Goal: Communication & Community: Connect with others

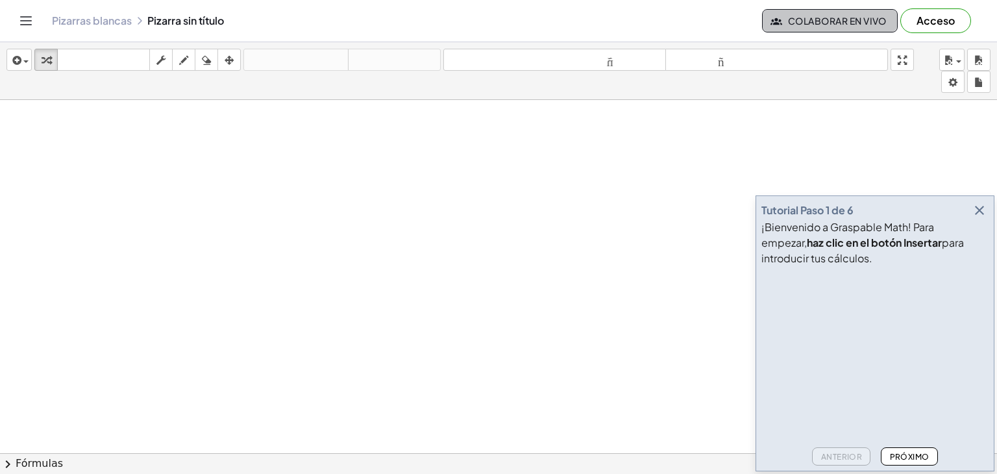
click at [858, 13] on button "Colaborar en vivo" at bounding box center [830, 20] width 136 height 23
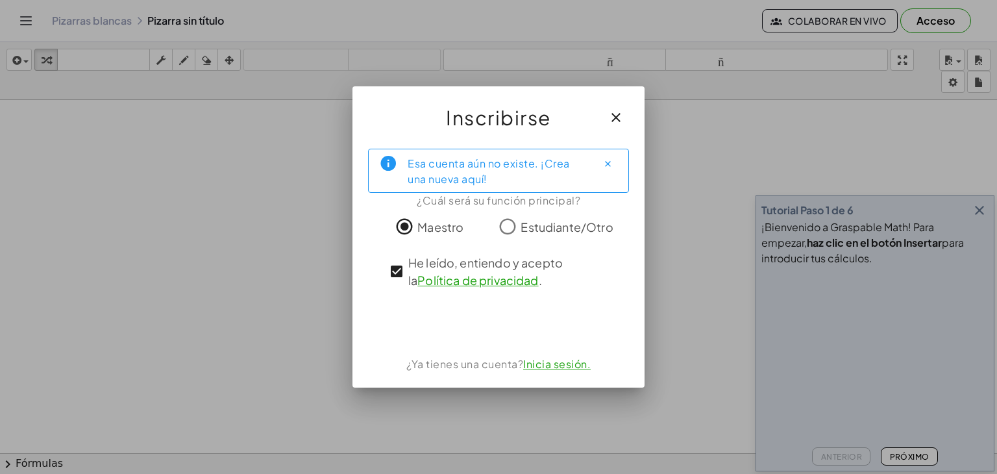
click at [571, 368] on font "Inicia sesión." at bounding box center [556, 364] width 67 height 14
click at [565, 369] on font "Inicia sesión." at bounding box center [556, 364] width 67 height 14
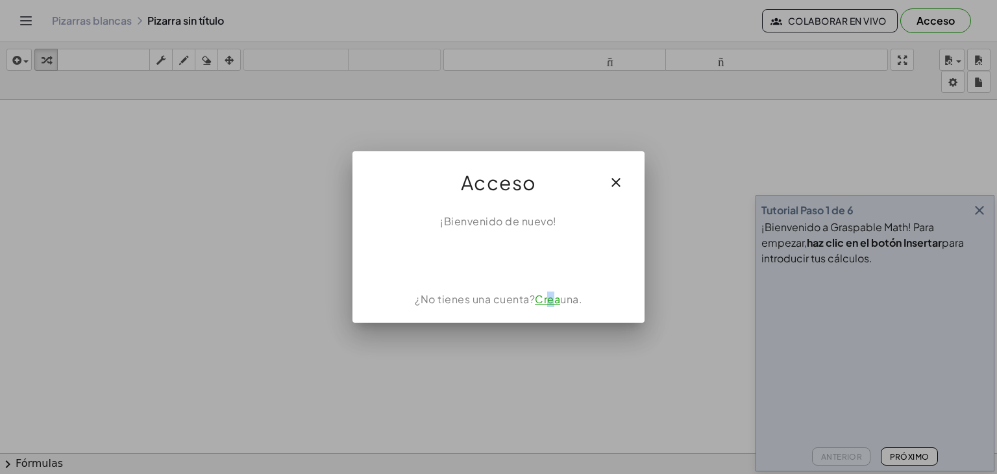
drag, startPoint x: 549, startPoint y: 282, endPoint x: 550, endPoint y: 304, distance: 22.8
click at [550, 304] on div "¡Bienvenido de nuevo! ¿No tienes una cuenta? Crea una." at bounding box center [498, 262] width 292 height 119
click at [550, 304] on font "Crea" at bounding box center [547, 299] width 25 height 14
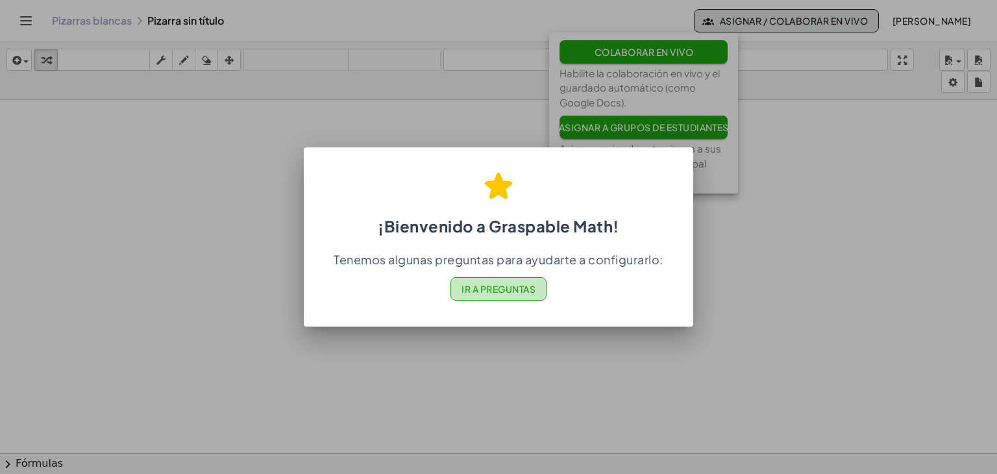
click at [487, 294] on font "Ir a Preguntas" at bounding box center [498, 289] width 74 height 12
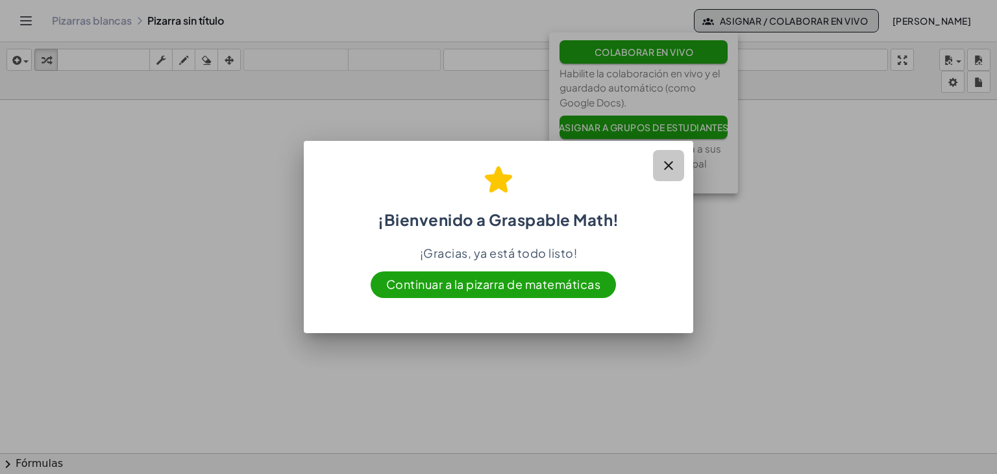
click at [665, 171] on icon "button" at bounding box center [669, 166] width 16 height 16
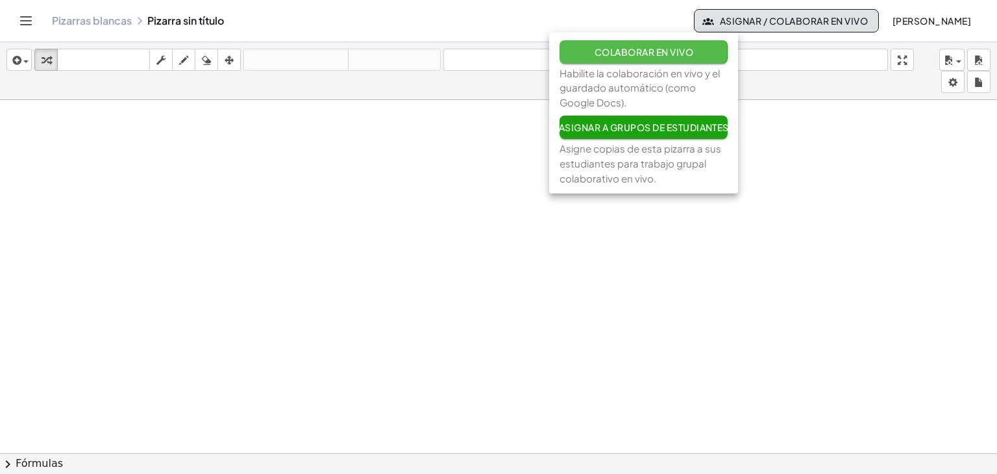
click at [665, 52] on font "Colaborar en vivo" at bounding box center [643, 52] width 99 height 12
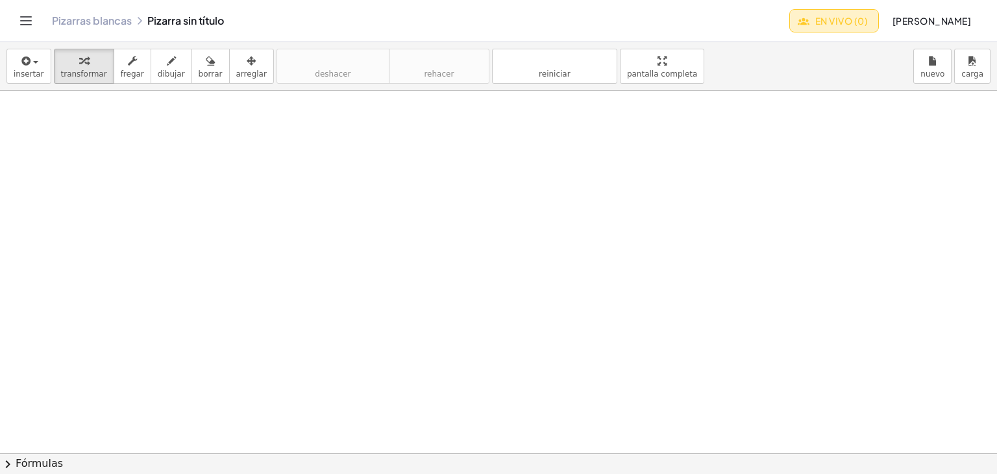
click at [815, 22] on font "En vivo (0)" at bounding box center [841, 21] width 53 height 12
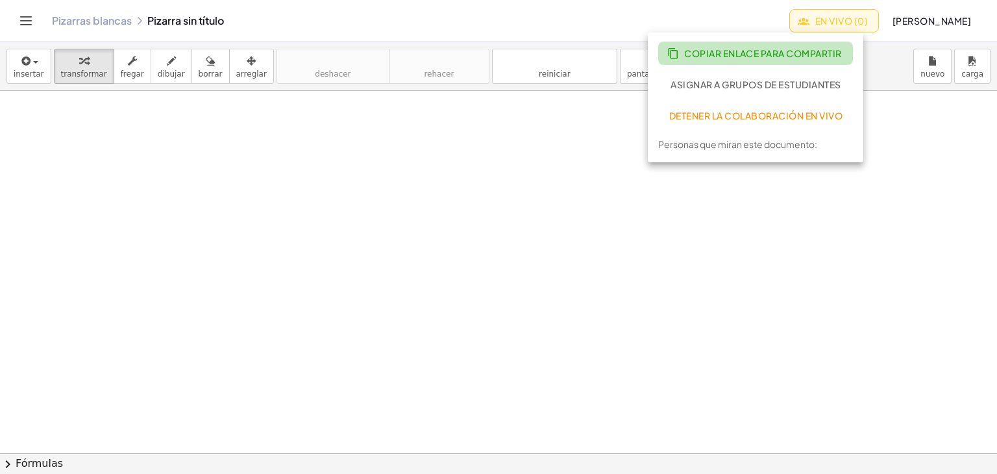
click at [745, 49] on font "Copiar enlace para compartir" at bounding box center [763, 53] width 158 height 12
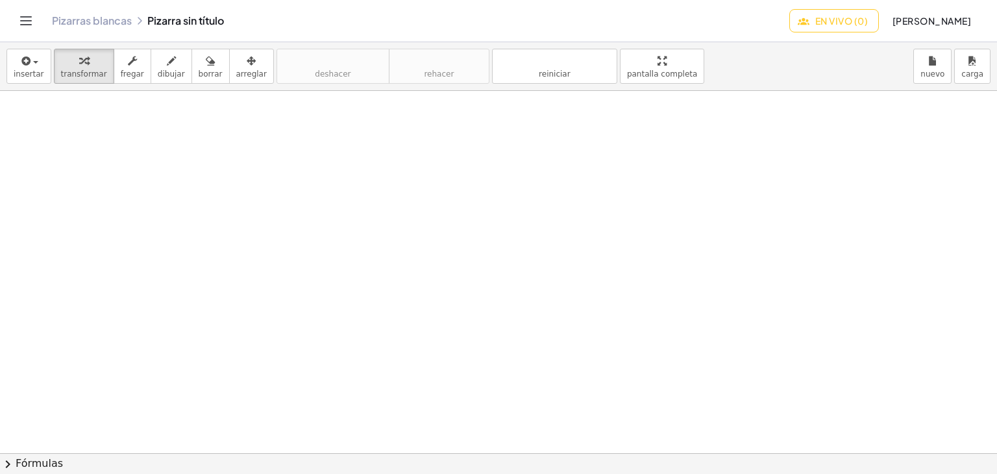
click at [683, 113] on div at bounding box center [498, 453] width 997 height 725
drag, startPoint x: 644, startPoint y: 71, endPoint x: 644, endPoint y: 127, distance: 56.5
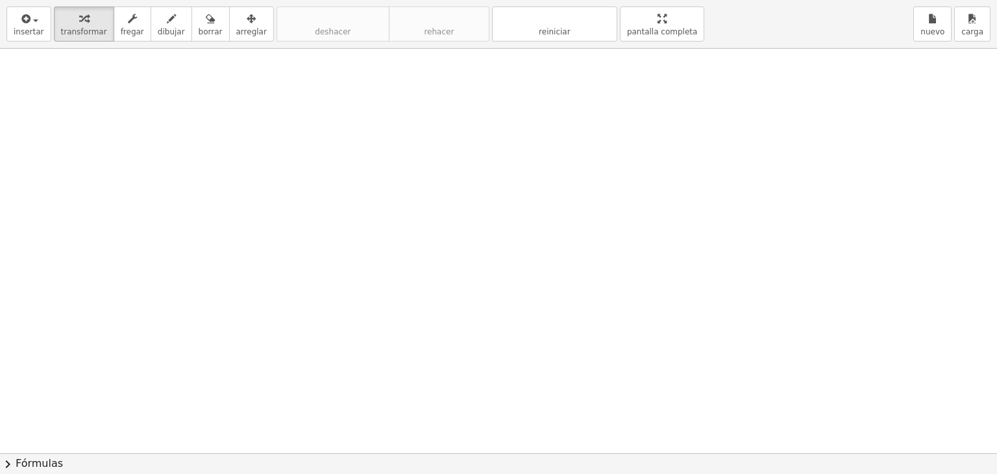
click at [644, 127] on div "insertar Seleccione uno: Expresión matemática Función Texto transformar fregar …" at bounding box center [498, 237] width 997 height 474
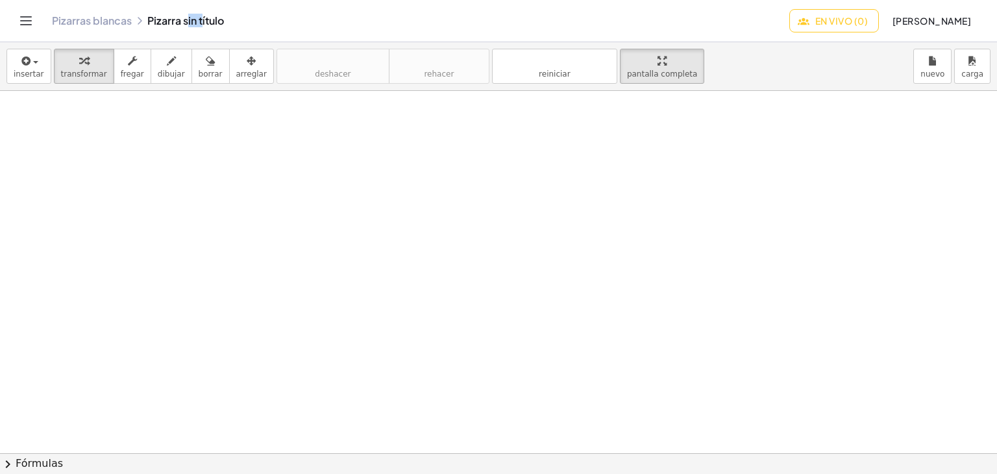
drag, startPoint x: 186, startPoint y: 15, endPoint x: 201, endPoint y: 23, distance: 17.1
click at [201, 23] on div "Pizarras blancas Pizarra sin título" at bounding box center [420, 20] width 737 height 13
click at [31, 64] on span "button" at bounding box center [32, 62] width 3 height 9
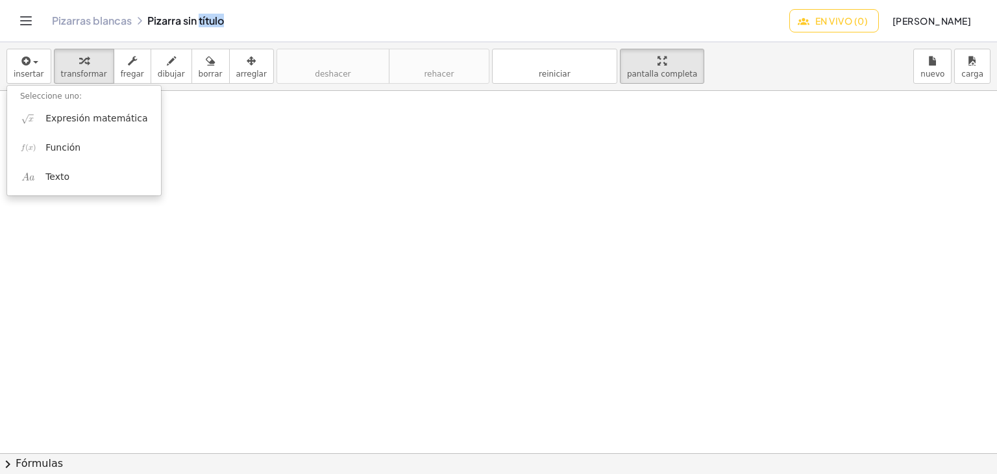
click at [614, 187] on div at bounding box center [498, 453] width 997 height 725
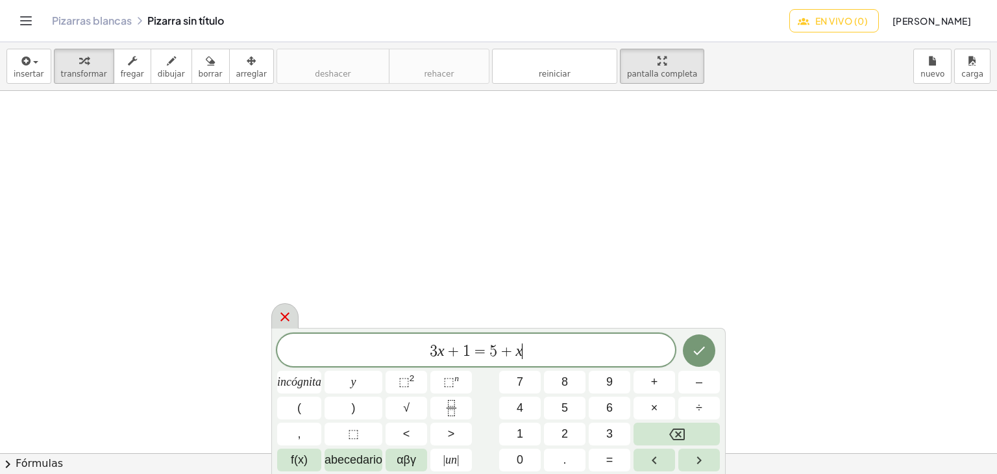
click at [284, 320] on icon at bounding box center [285, 317] width 16 height 16
